Goal: Information Seeking & Learning: Learn about a topic

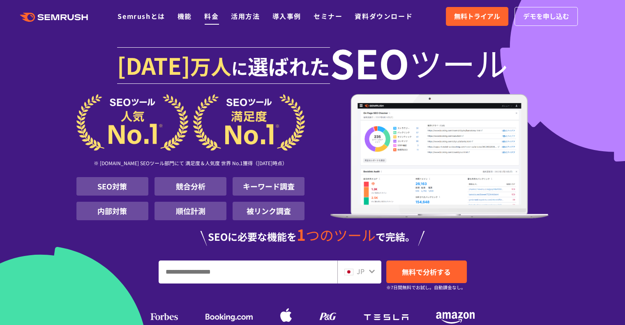
click at [209, 16] on link "料金" at bounding box center [211, 16] width 14 height 10
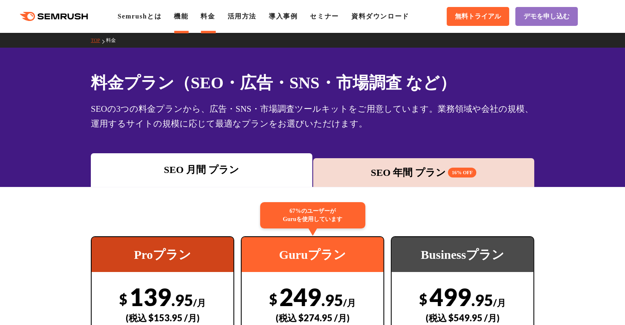
click at [183, 18] on link "機能" at bounding box center [181, 16] width 14 height 7
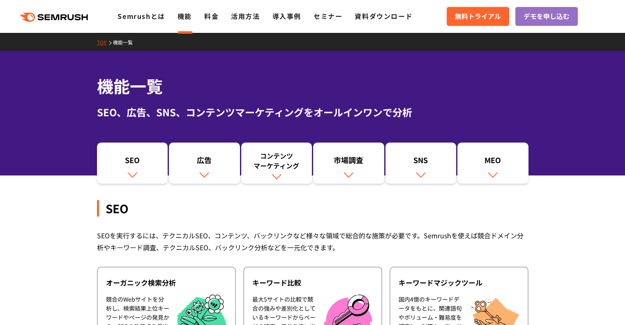
click at [85, 21] on icon ".cls {fill: #FF642D;}" at bounding box center [54, 17] width 93 height 9
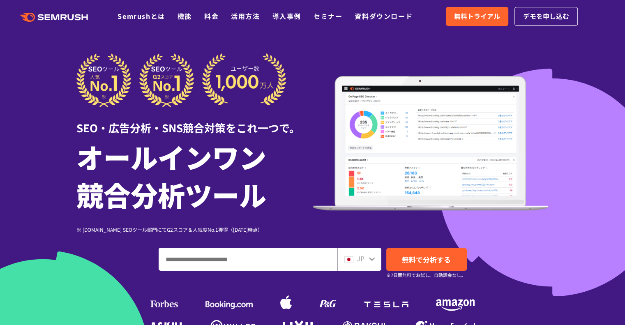
click at [193, 18] on ul "Semrushとは 機能 料金 活用方法 導入事例 セミナー 資料ダウンロード" at bounding box center [270, 16] width 307 height 11
click at [188, 18] on link "機能" at bounding box center [184, 16] width 14 height 10
